Goal: Navigation & Orientation: Understand site structure

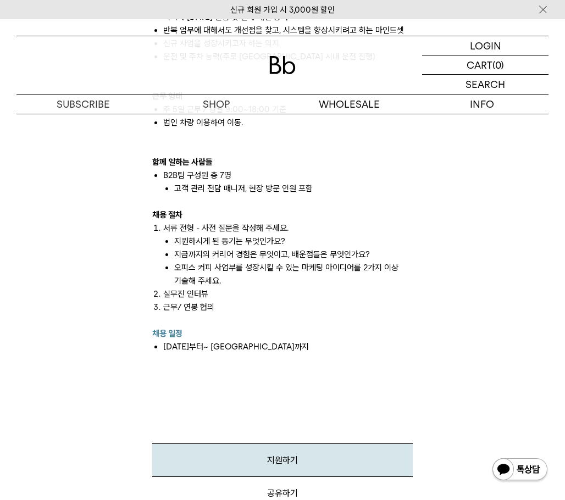
scroll to position [1099, 0]
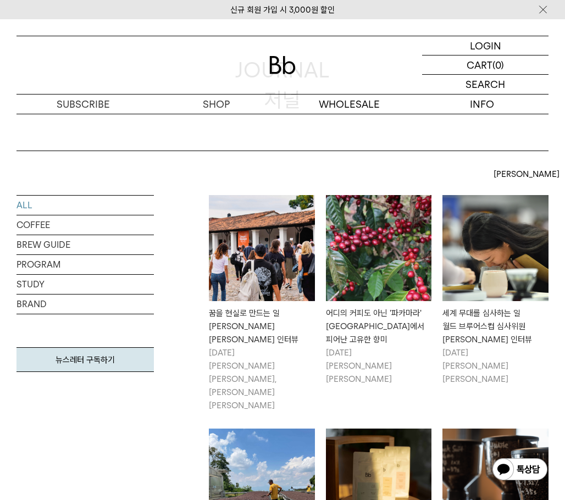
scroll to position [110, 0]
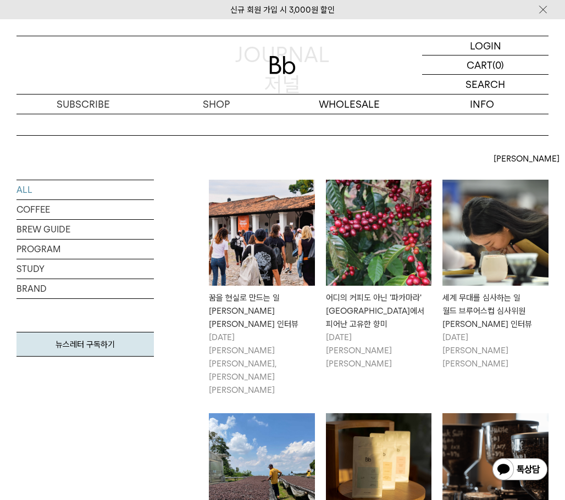
click at [305, 235] on img at bounding box center [262, 233] width 106 height 106
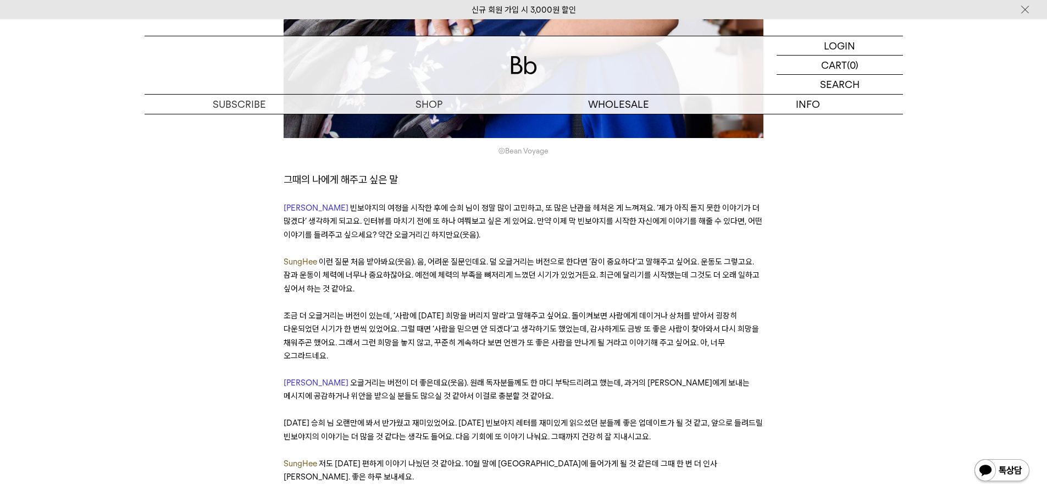
scroll to position [9939, 0]
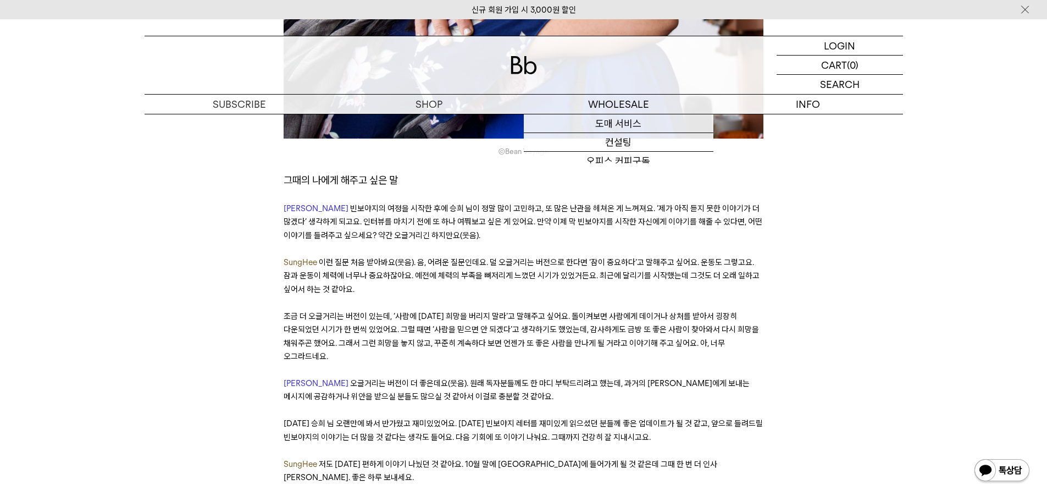
click at [534, 66] on img at bounding box center [524, 65] width 26 height 18
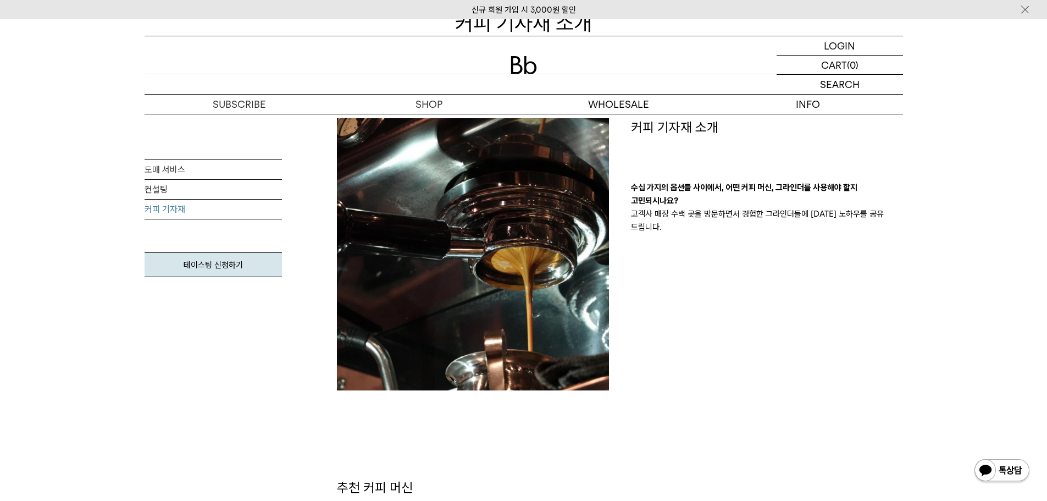
scroll to position [220, 0]
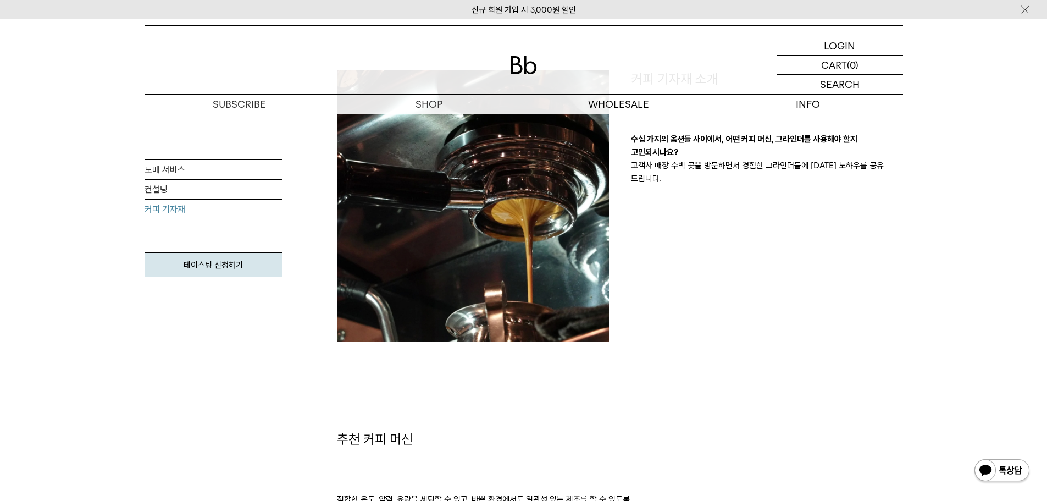
click at [551, 279] on img at bounding box center [473, 206] width 272 height 272
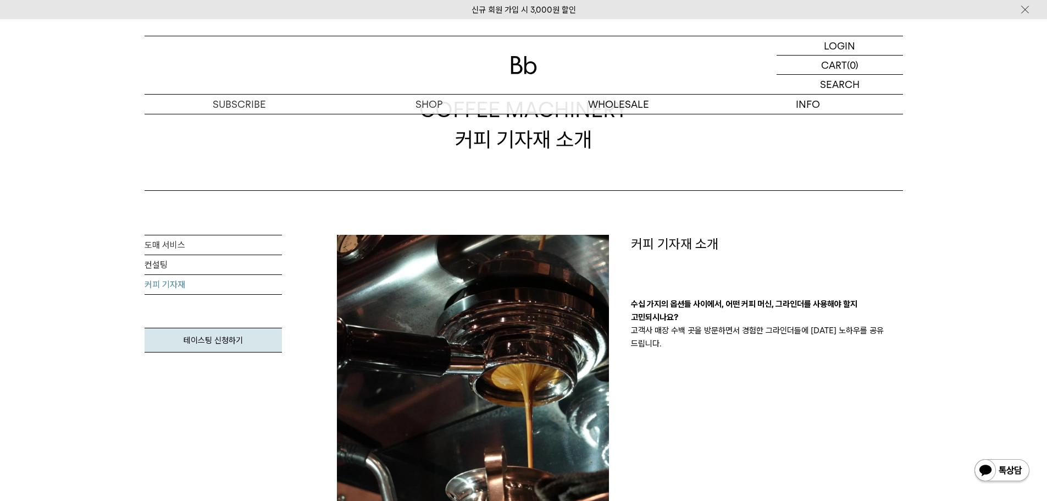
click at [666, 249] on p "커피 기자재 소개" at bounding box center [767, 244] width 272 height 19
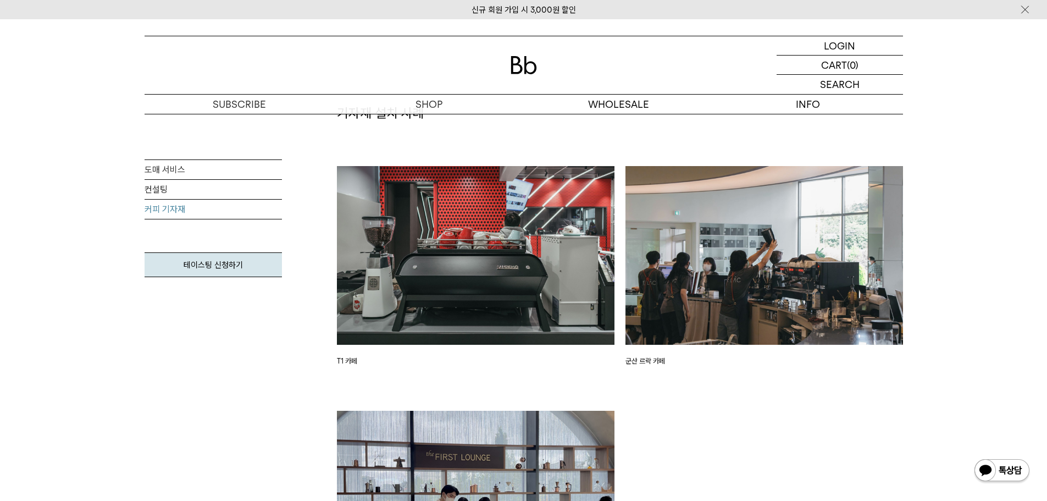
scroll to position [1740, 0]
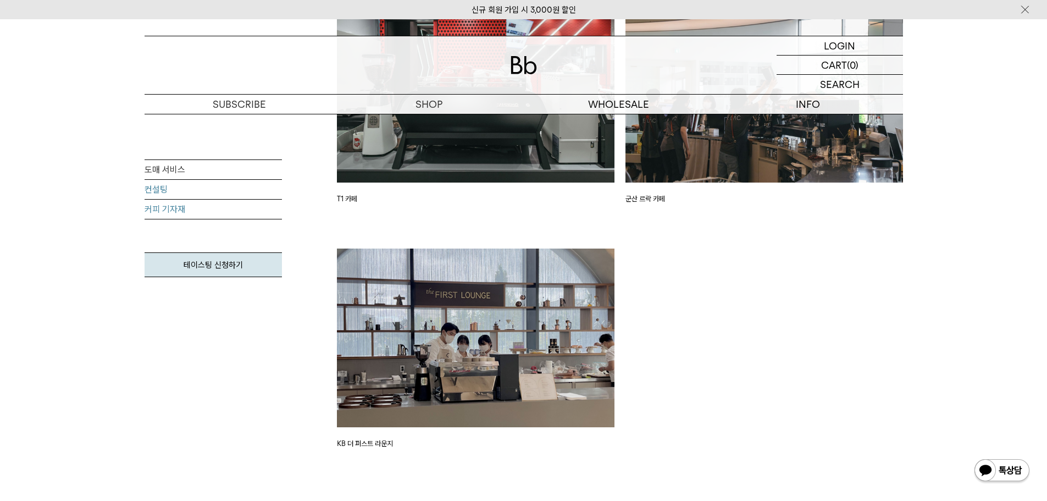
click at [158, 194] on link "컨설팅" at bounding box center [213, 190] width 137 height 20
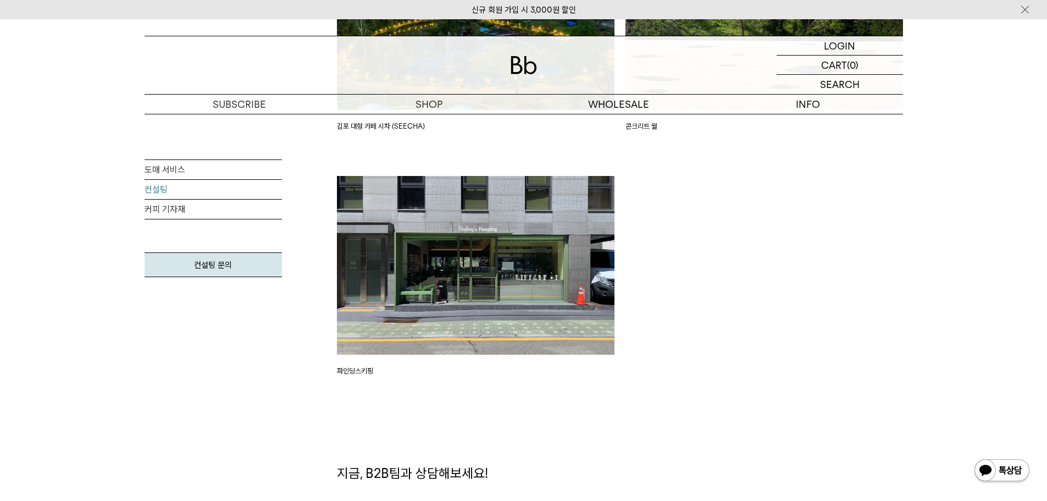
scroll to position [2694, 0]
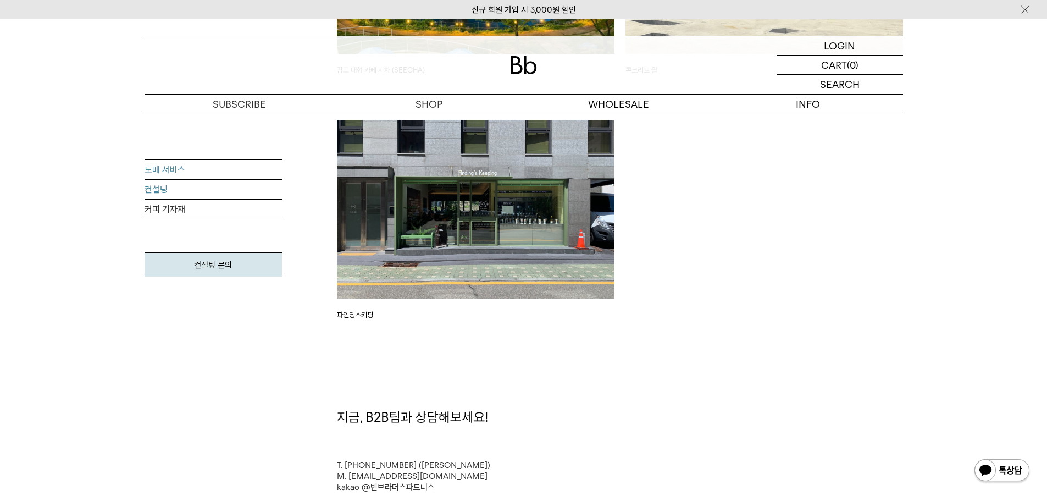
click at [160, 173] on link "도매 서비스" at bounding box center [213, 170] width 137 height 20
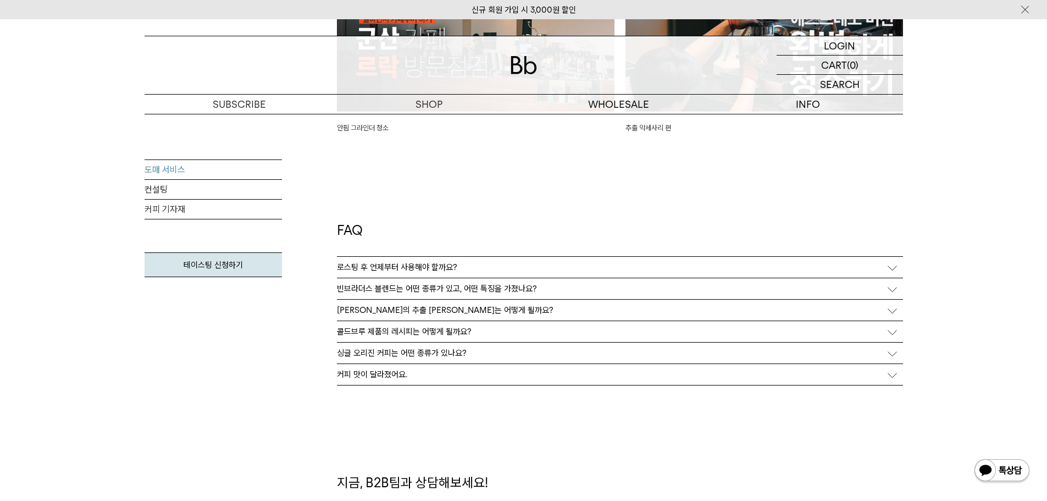
scroll to position [2749, 0]
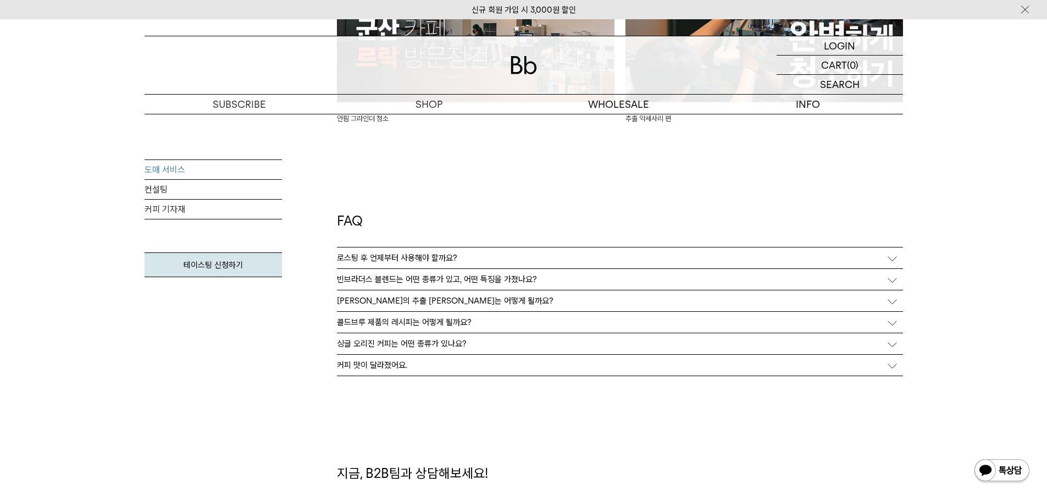
click at [417, 261] on p "로스팅 후 언제부터 사용해야 할까요?" at bounding box center [397, 258] width 120 height 10
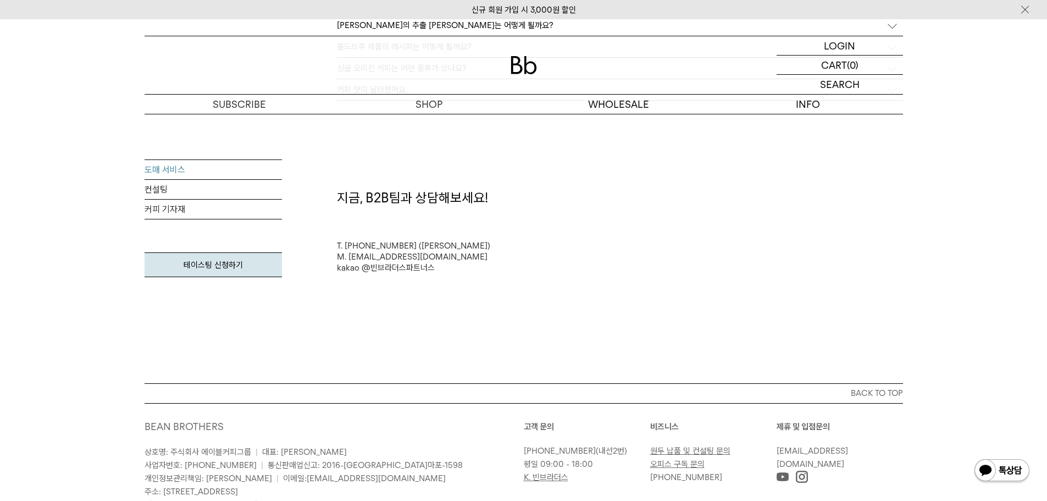
scroll to position [3078, 0]
click at [165, 185] on link "컨설팅" at bounding box center [213, 190] width 137 height 20
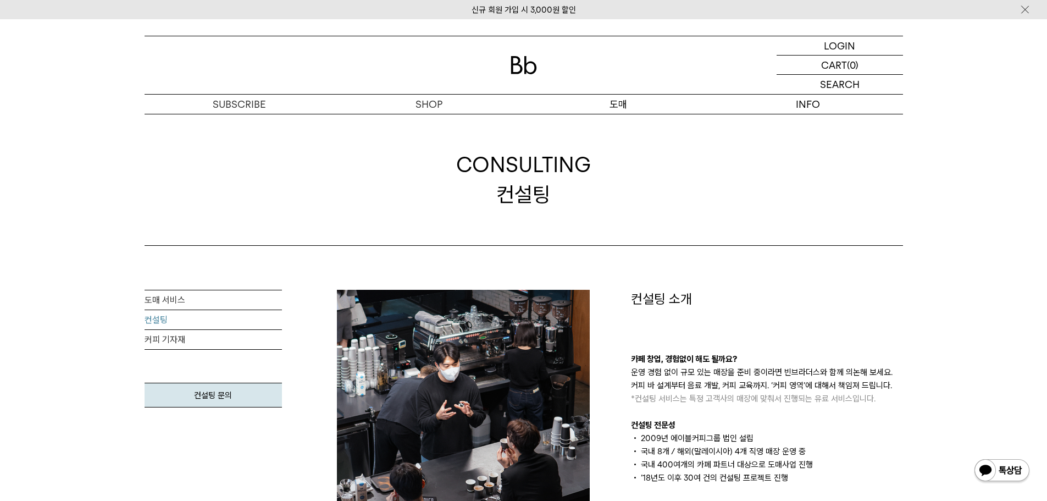
click at [611, 107] on p "도매" at bounding box center [619, 104] width 190 height 19
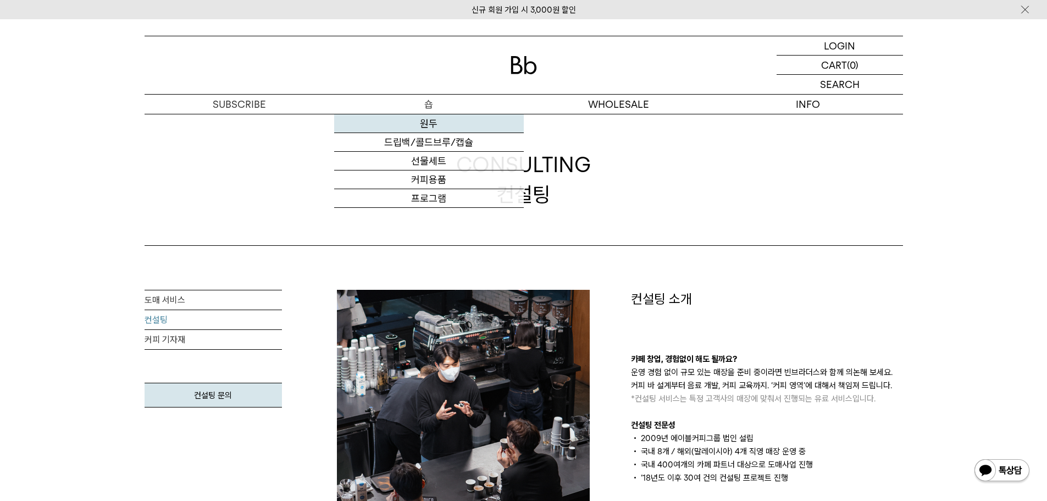
click at [435, 126] on link "원두" at bounding box center [429, 123] width 190 height 19
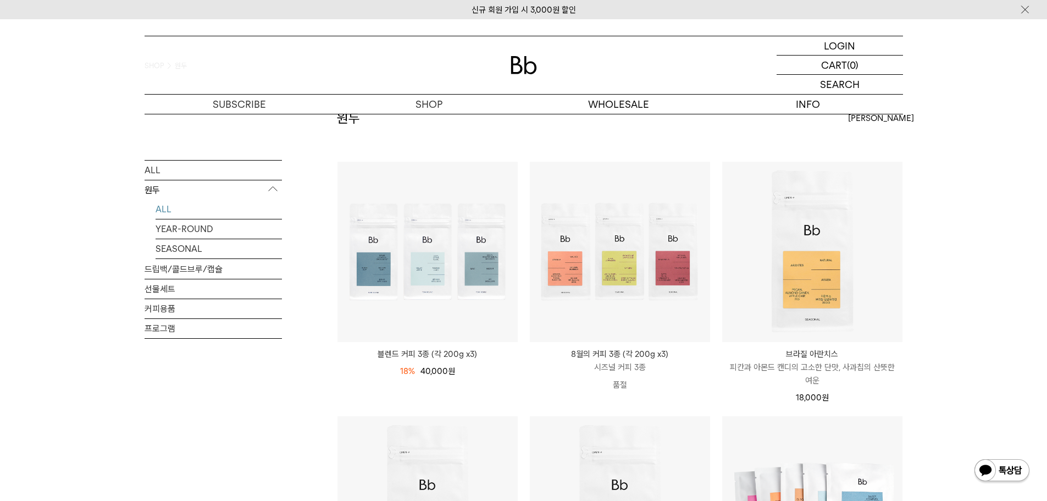
scroll to position [55, 0]
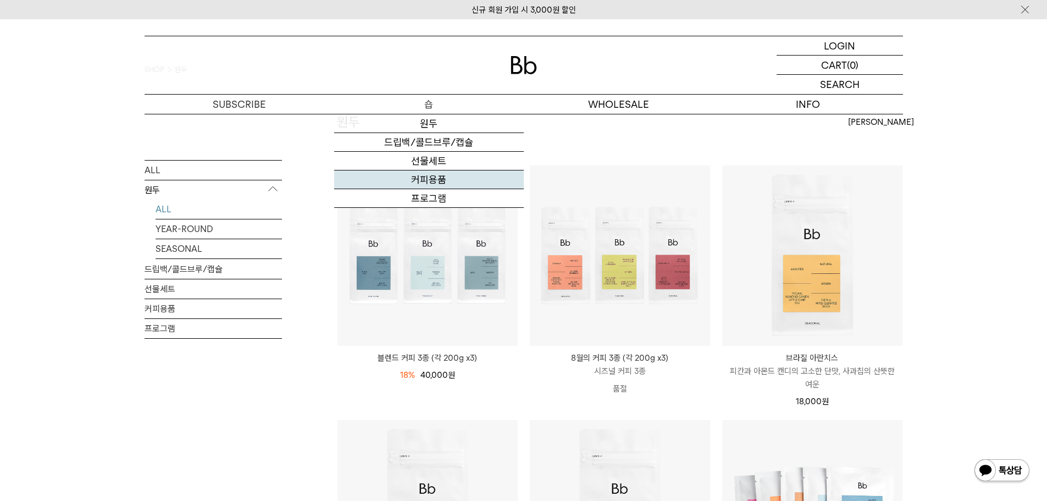
click at [442, 174] on link "커피용품" at bounding box center [429, 179] width 190 height 19
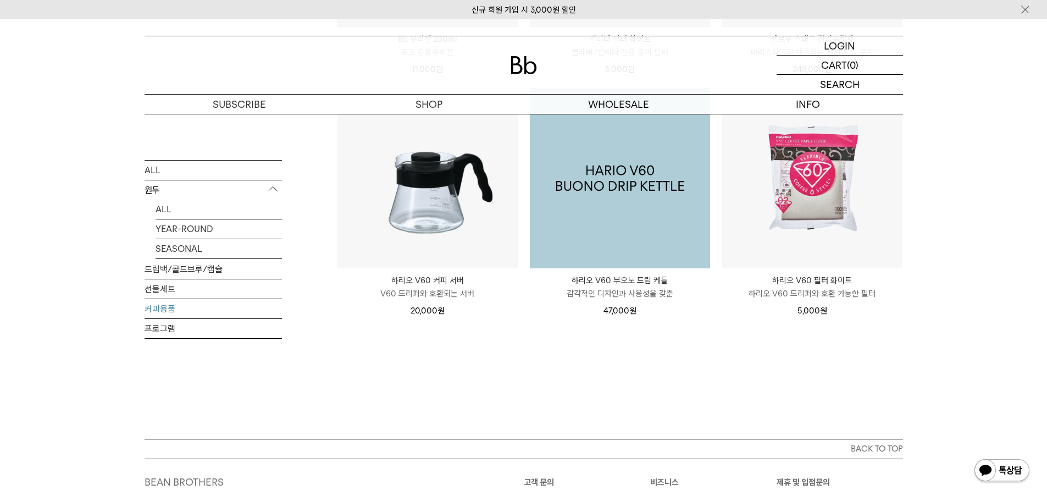
scroll to position [301, 0]
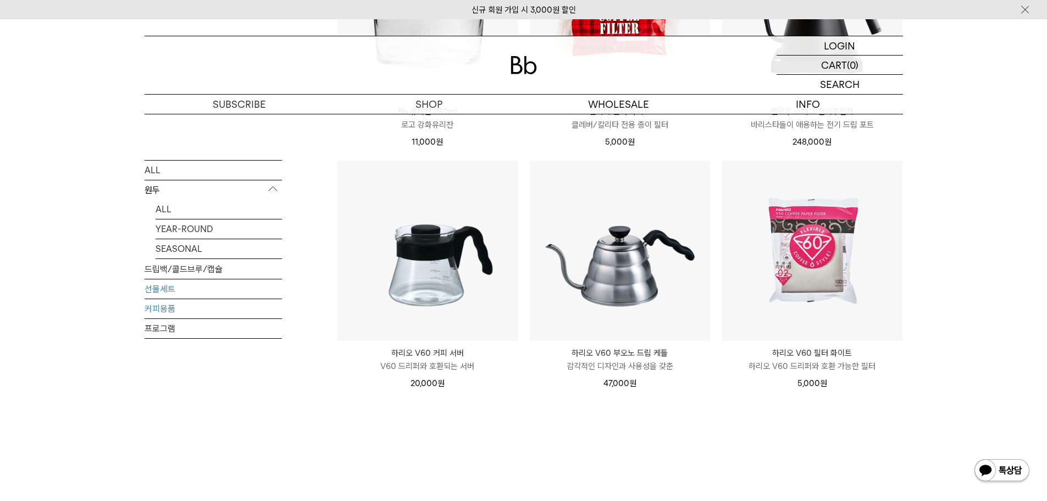
click at [246, 279] on link "선물세트" at bounding box center [213, 288] width 137 height 19
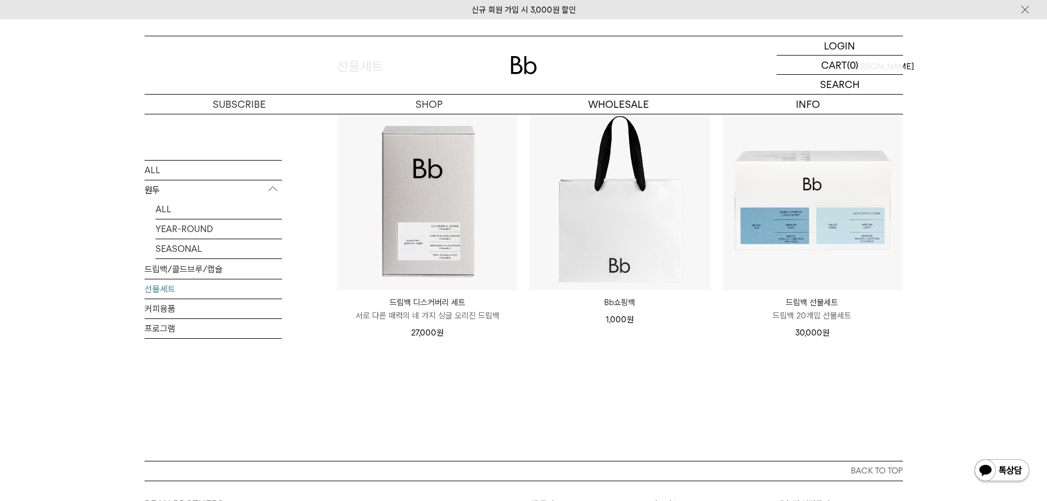
scroll to position [110, 0]
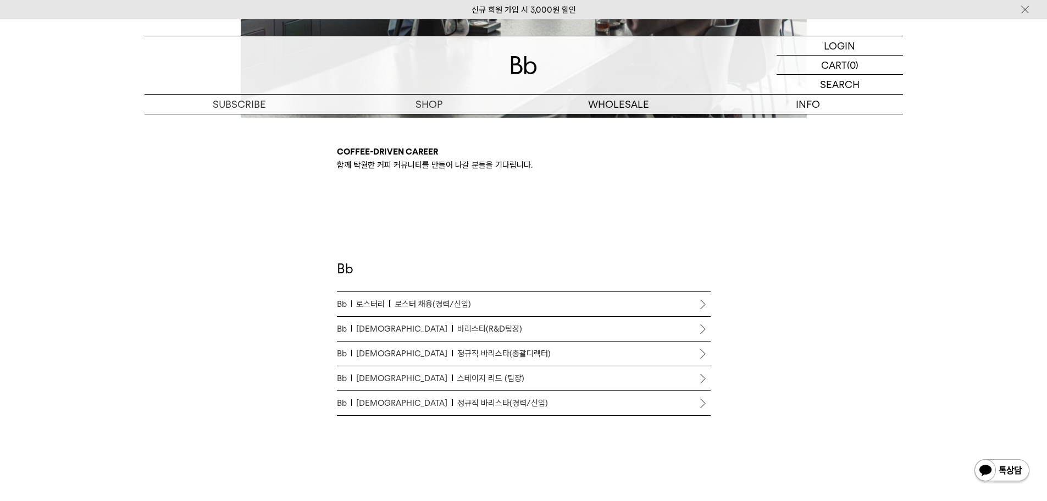
scroll to position [495, 0]
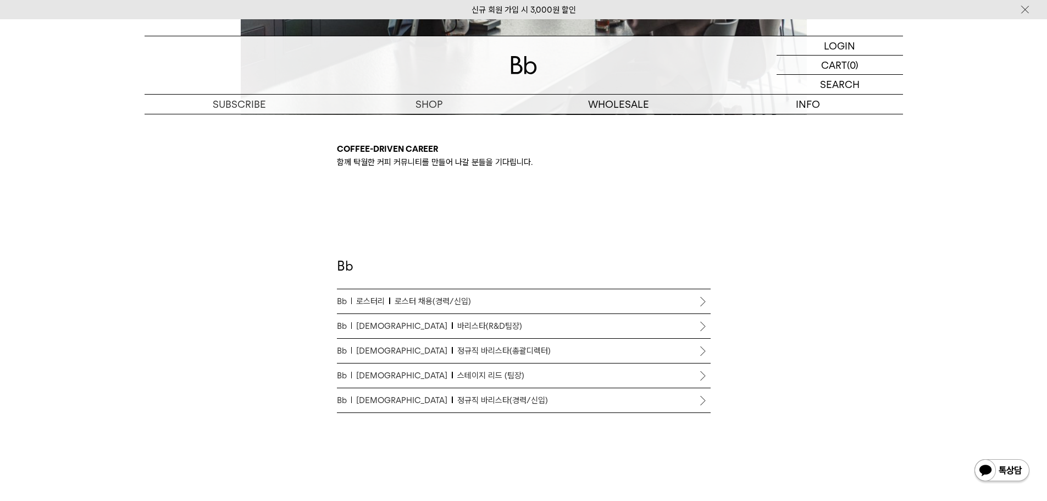
click at [457, 404] on span "정규직 바리스타(경력/신입)" at bounding box center [502, 400] width 91 height 13
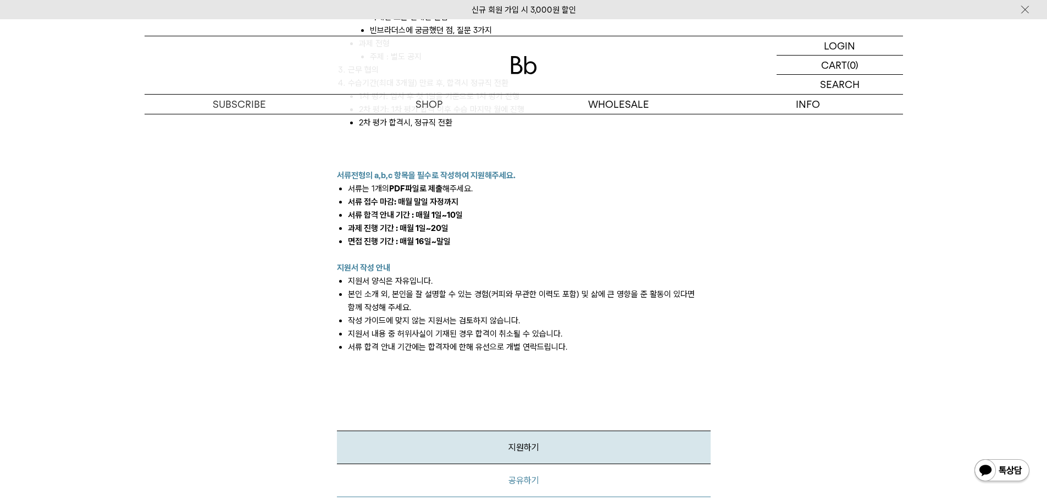
scroll to position [1429, 0]
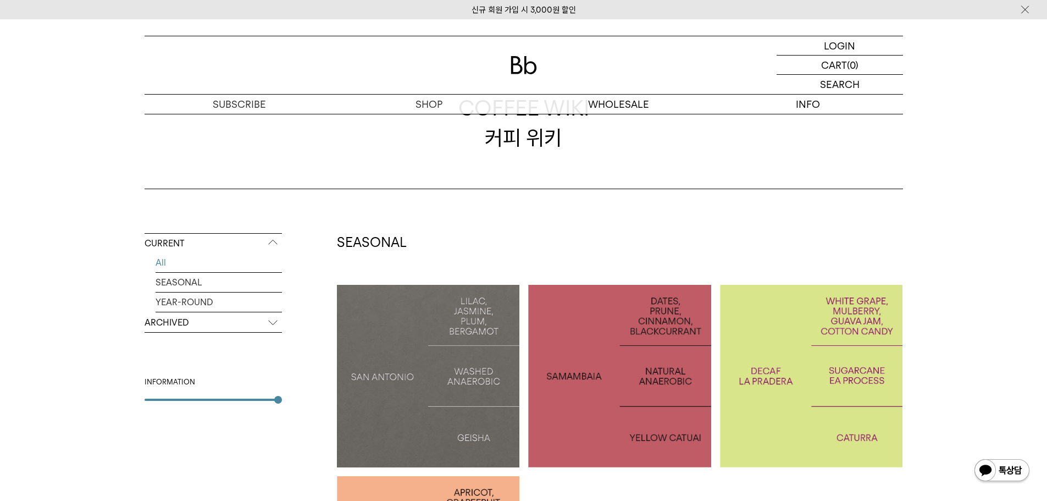
scroll to position [220, 0]
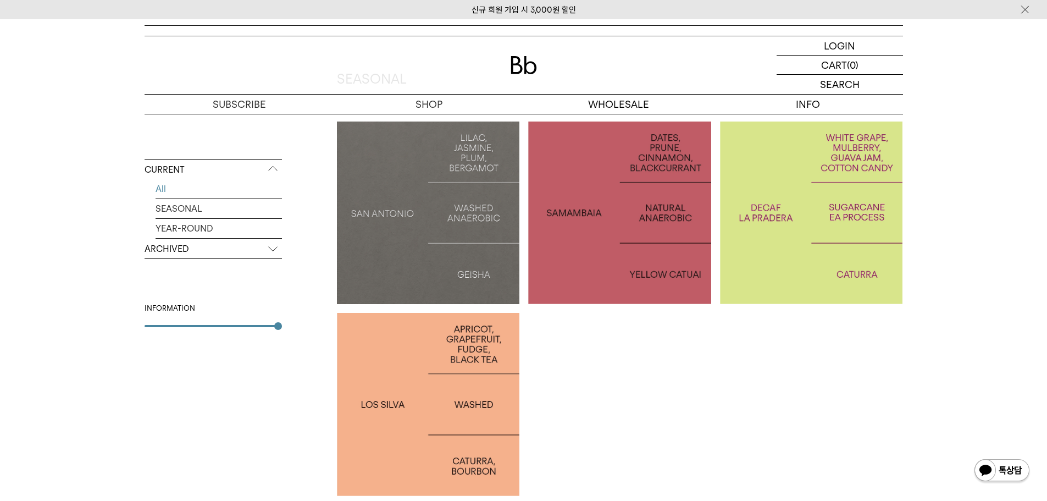
click at [450, 349] on div at bounding box center [428, 404] width 183 height 183
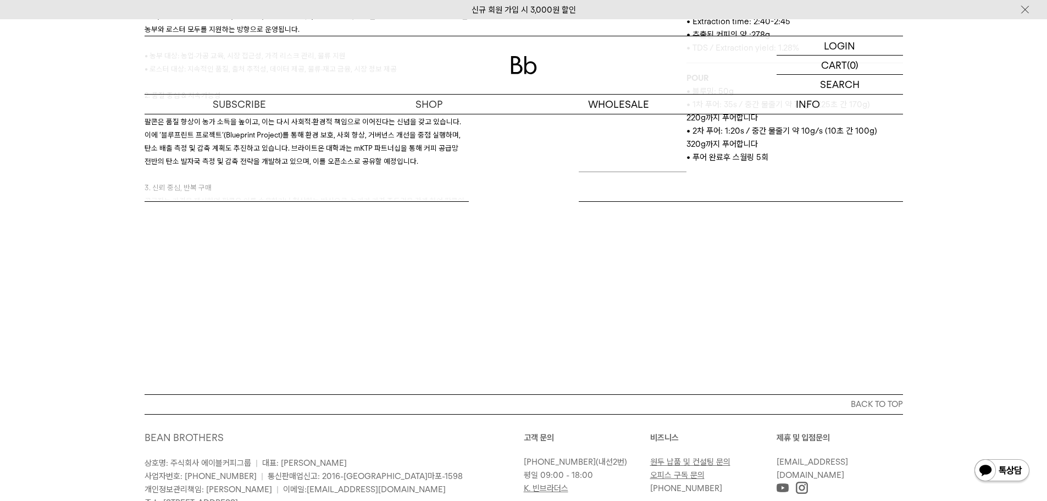
scroll to position [804, 0]
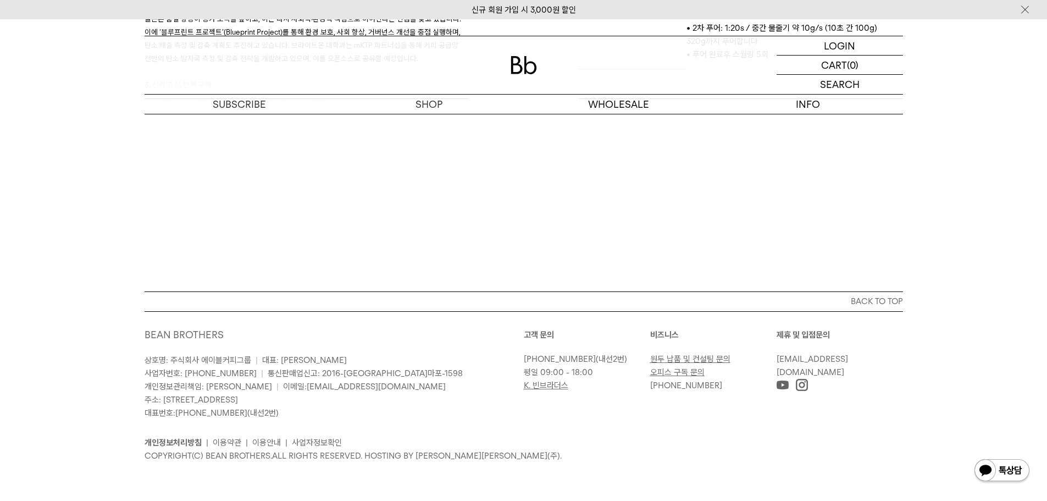
click at [537, 388] on link "K. 빈브라더스" at bounding box center [546, 385] width 45 height 10
